Goal: Communication & Community: Share content

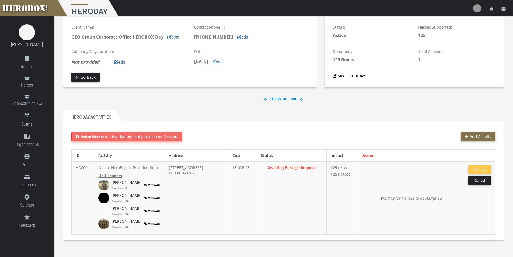
scroll to position [29, 0]
click at [475, 165] on button "Manage" at bounding box center [479, 169] width 23 height 9
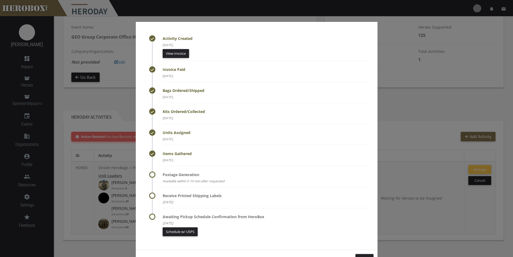
scroll to position [19, 0]
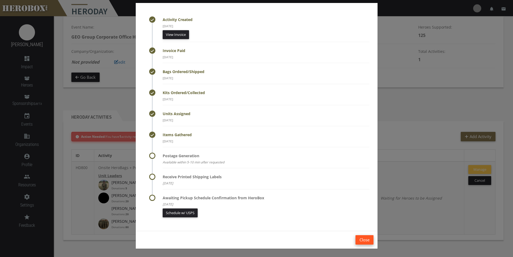
click at [364, 237] on button "Close" at bounding box center [364, 239] width 18 height 9
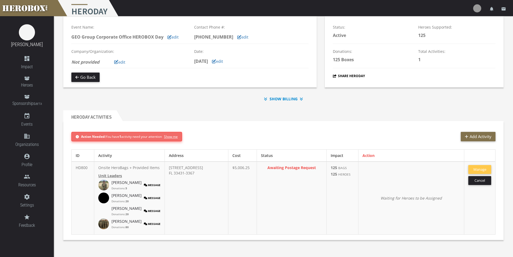
click at [114, 4] on h1 "HeroDay" at bounding box center [88, 8] width 63 height 16
drag, startPoint x: 188, startPoint y: 172, endPoint x: 164, endPoint y: 163, distance: 25.7
click at [165, 163] on td "[STREET_ADDRESS]" at bounding box center [197, 197] width 64 height 73
click at [144, 224] on button "Message" at bounding box center [152, 223] width 17 height 11
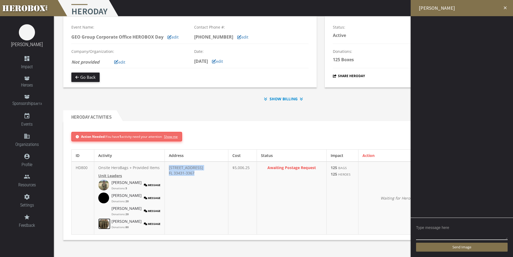
click at [108, 224] on img at bounding box center [103, 223] width 11 height 11
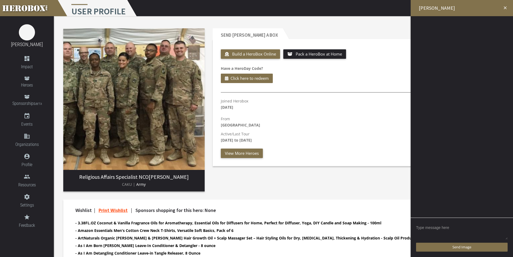
click at [456, 225] on textarea at bounding box center [462, 231] width 92 height 17
type textarea "H"
type textarea "F"
click at [454, 224] on textarea "Good Morning [PERSON_NAME]" at bounding box center [462, 231] width 92 height 17
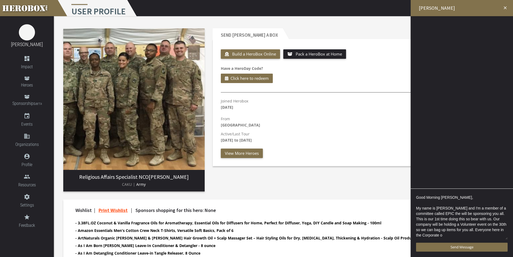
scroll to position [1, 0]
click at [466, 171] on div at bounding box center [462, 144] width 102 height 257
click at [485, 235] on textarea "Good Morning [PERSON_NAME], My name is [PERSON_NAME] and I'm a member of a comm…" at bounding box center [462, 217] width 92 height 46
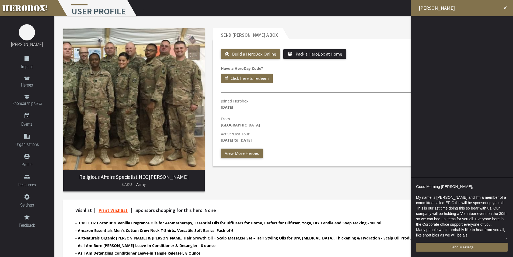
click at [464, 230] on textarea "Good Morning [PERSON_NAME], My name is [PERSON_NAME] and I'm a member of a comm…" at bounding box center [462, 211] width 92 height 57
drag, startPoint x: 452, startPoint y: 234, endPoint x: 424, endPoint y: 236, distance: 27.6
click at [424, 236] on textarea "Good Morning [PERSON_NAME], My name is [PERSON_NAME] and I'm a member of a comm…" at bounding box center [462, 211] width 92 height 57
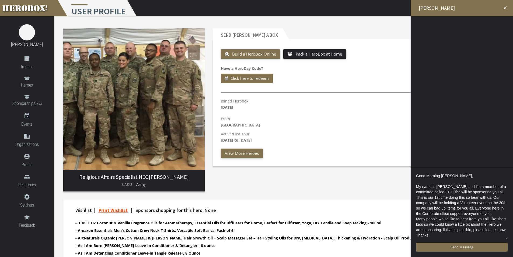
click at [444, 192] on textarea "Good Morning [PERSON_NAME], My name is [PERSON_NAME] and I'm a member of a comm…" at bounding box center [462, 205] width 92 height 67
click at [455, 208] on textarea "Good Morning [PERSON_NAME], My name is [PERSON_NAME] and I'm a member of a comm…" at bounding box center [462, 205] width 92 height 67
drag, startPoint x: 433, startPoint y: 235, endPoint x: 414, endPoint y: 175, distance: 63.1
click at [414, 175] on div "Good Morning [PERSON_NAME], My name is [PERSON_NAME] and I'm a member of a comm…" at bounding box center [462, 212] width 102 height 90
click at [433, 233] on textarea "Good Morning [PERSON_NAME], My name is [PERSON_NAME] and I'm a member of a comm…" at bounding box center [462, 205] width 92 height 67
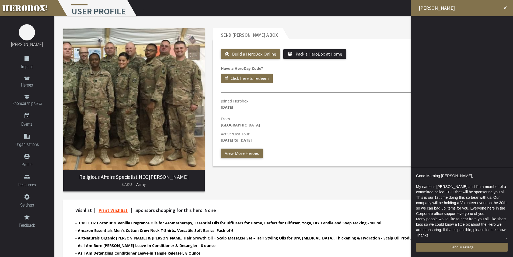
drag, startPoint x: 433, startPoint y: 234, endPoint x: 417, endPoint y: 175, distance: 61.8
click at [417, 175] on textarea "Good Morning [PERSON_NAME], My name is [PERSON_NAME] and I'm a member of a comm…" at bounding box center [462, 205] width 92 height 67
paste textarea "[PERSON_NAME], a member of the EPIC committee, is writing to you. The committee…"
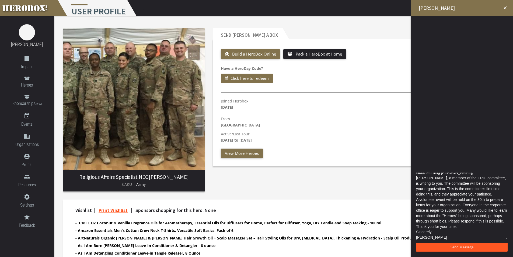
type textarea "Good Morning [PERSON_NAME], [PERSON_NAME], a member of the EPIC committee, is w…"
click at [462, 247] on span "Send Message" at bounding box center [462, 246] width 23 height 5
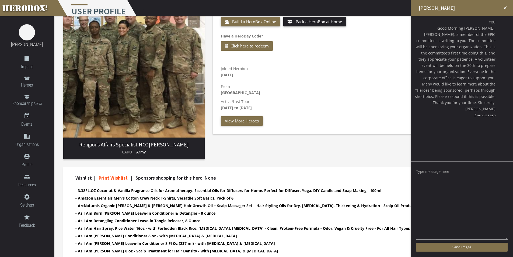
scroll to position [0, 0]
